Goal: Transaction & Acquisition: Book appointment/travel/reservation

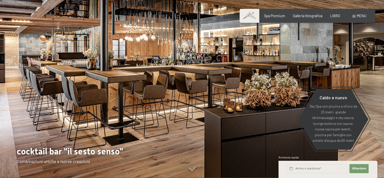
scroll to position [101, 0]
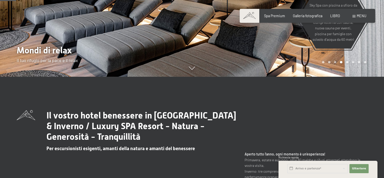
click at [194, 70] on icon at bounding box center [192, 67] width 6 height 3
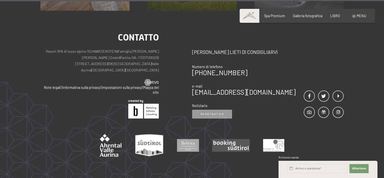
scroll to position [2173, 0]
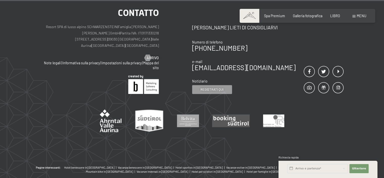
click at [356, 16] on div "menu" at bounding box center [360, 15] width 14 height 5
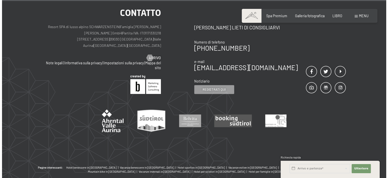
scroll to position [2185, 0]
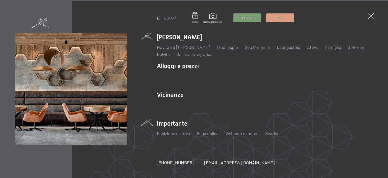
click at [184, 124] on li "Importante Posizione e arrivo Paga online Webcam e meteo Scarica" at bounding box center [265, 130] width 216 height 22
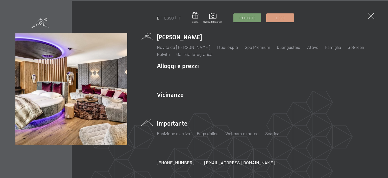
click at [118, 73] on img at bounding box center [62, 62] width 125 height 125
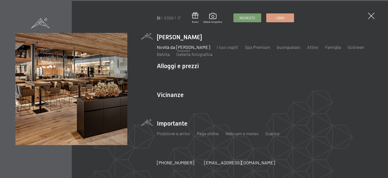
click at [177, 48] on font "[PERSON_NAME]" at bounding box center [183, 47] width 53 height 6
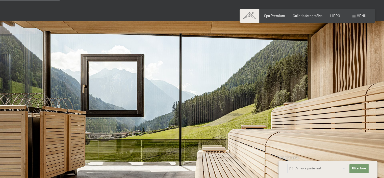
scroll to position [278, 0]
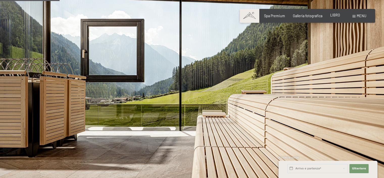
click at [336, 16] on font "LIBRO" at bounding box center [336, 15] width 10 height 4
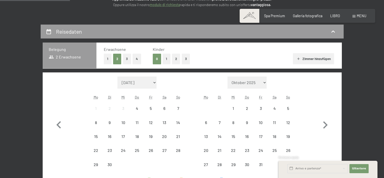
scroll to position [101, 0]
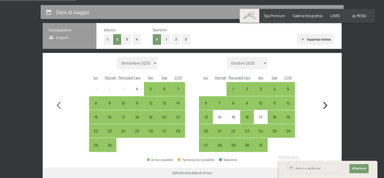
click at [325, 105] on icon "button" at bounding box center [325, 105] width 15 height 15
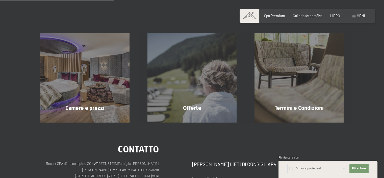
scroll to position [76, 0]
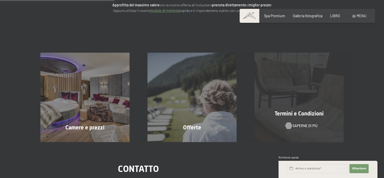
click at [296, 124] on font "Saperne di più" at bounding box center [305, 125] width 25 height 4
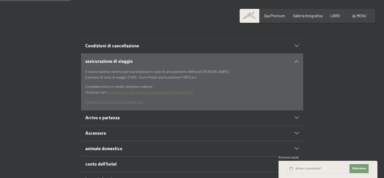
scroll to position [202, 0]
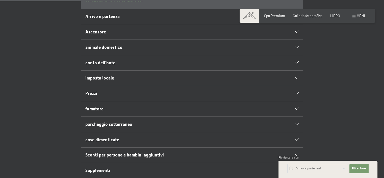
click at [124, 20] on h2 "Arrivo e partenza" at bounding box center [181, 16] width 192 height 6
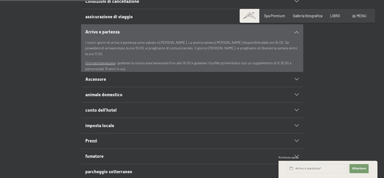
scroll to position [152, 0]
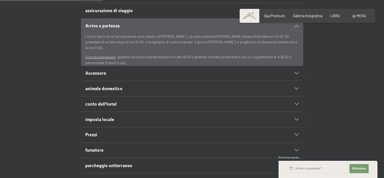
click at [296, 90] on icon at bounding box center [297, 88] width 4 height 2
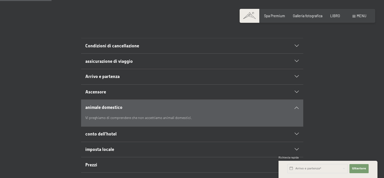
scroll to position [0, 0]
